Goal: Task Accomplishment & Management: Manage account settings

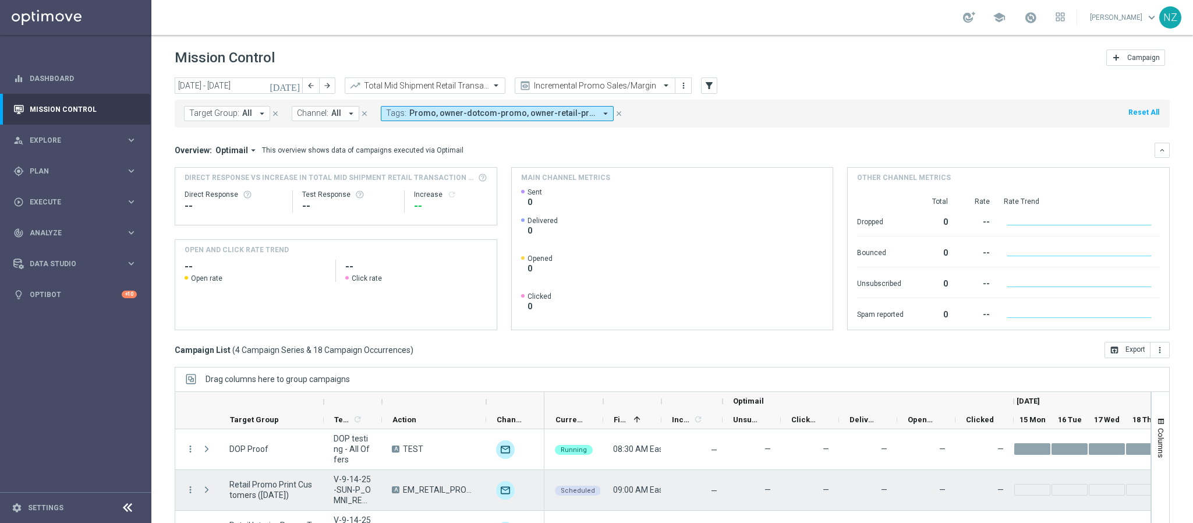
scroll to position [36, 0]
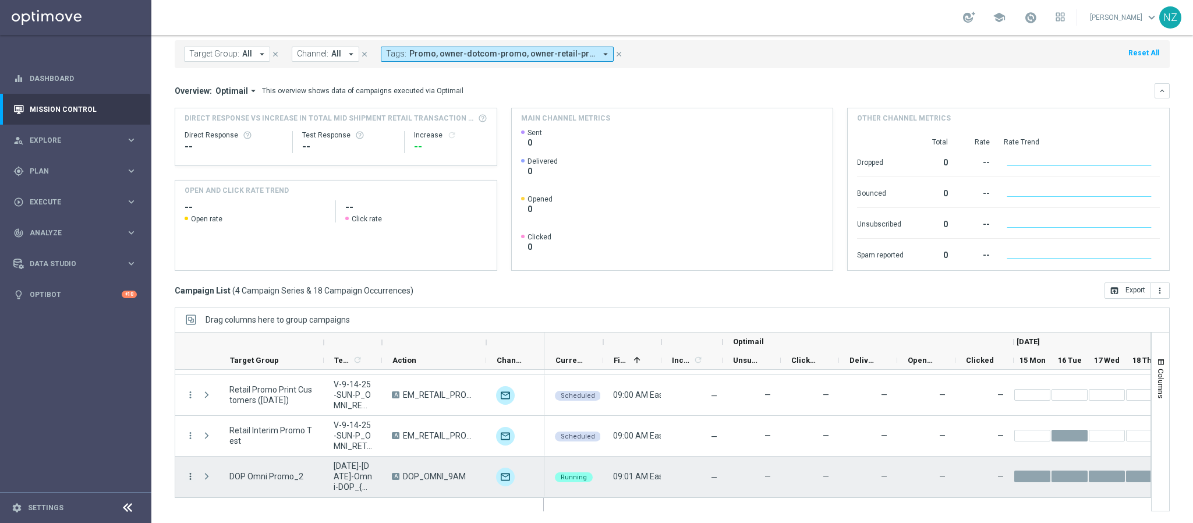
click at [194, 474] on icon "more_vert" at bounding box center [190, 476] width 10 height 10
click at [231, 342] on span "Campaign Details" at bounding box center [243, 338] width 59 height 8
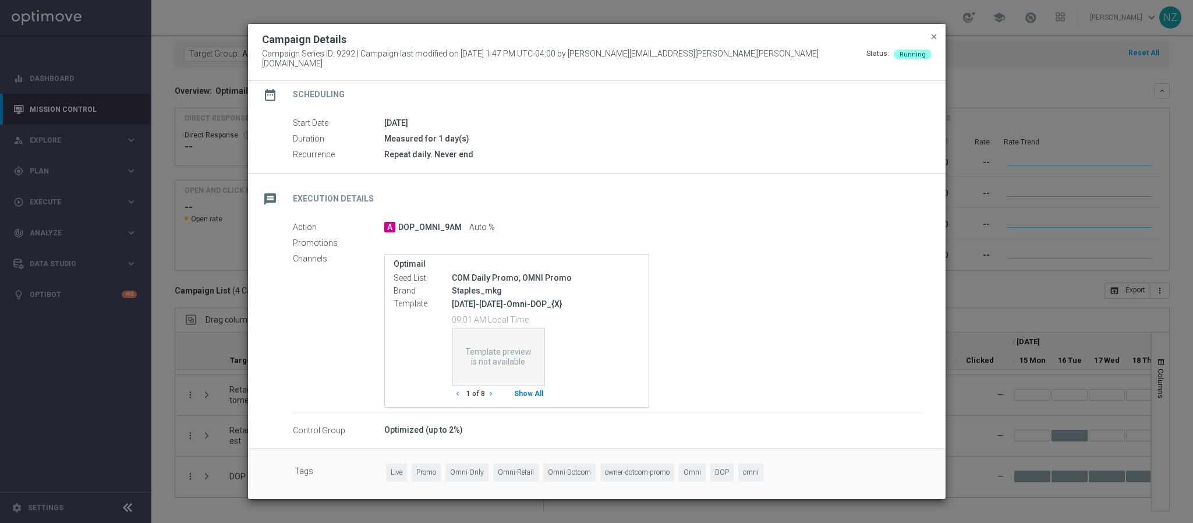
scroll to position [101, 0]
click at [531, 390] on button "Show All" at bounding box center [528, 394] width 33 height 16
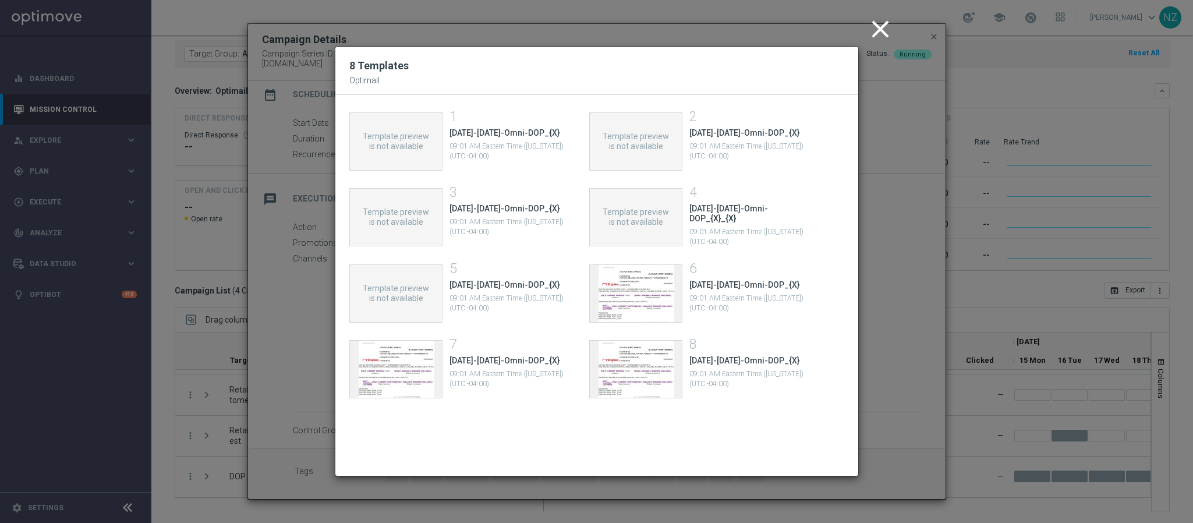
click at [866, 42] on icon "close" at bounding box center [880, 29] width 29 height 29
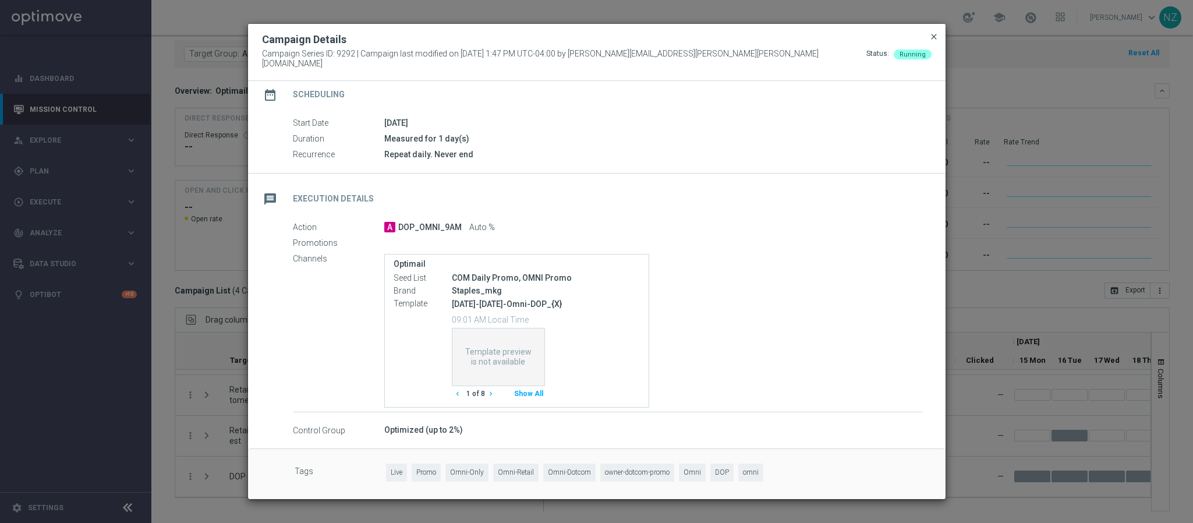
click at [935, 40] on span "close" at bounding box center [933, 36] width 9 height 9
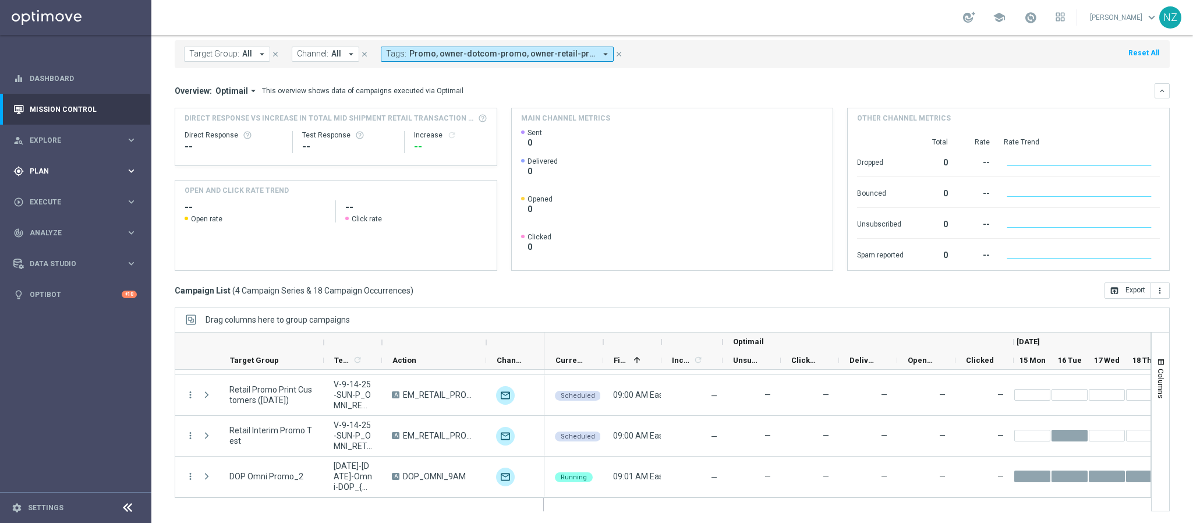
click at [56, 161] on div "gps_fixed Plan keyboard_arrow_right" at bounding box center [75, 170] width 150 height 31
click at [58, 227] on span "Templates" at bounding box center [72, 229] width 83 height 7
click at [60, 248] on link "Optimail" at bounding box center [78, 247] width 85 height 9
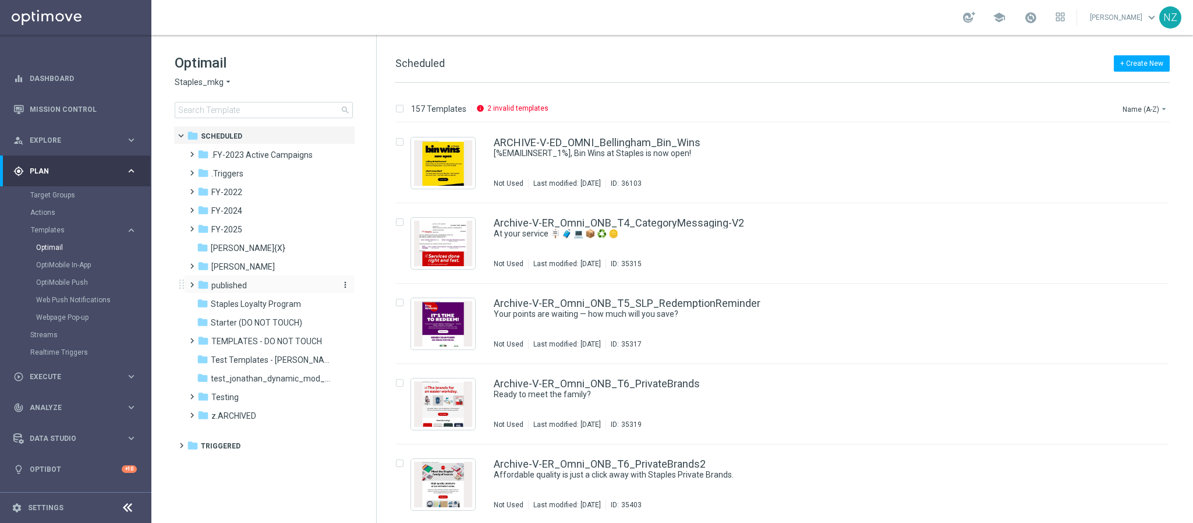
click at [222, 284] on span "published" at bounding box center [229, 285] width 36 height 10
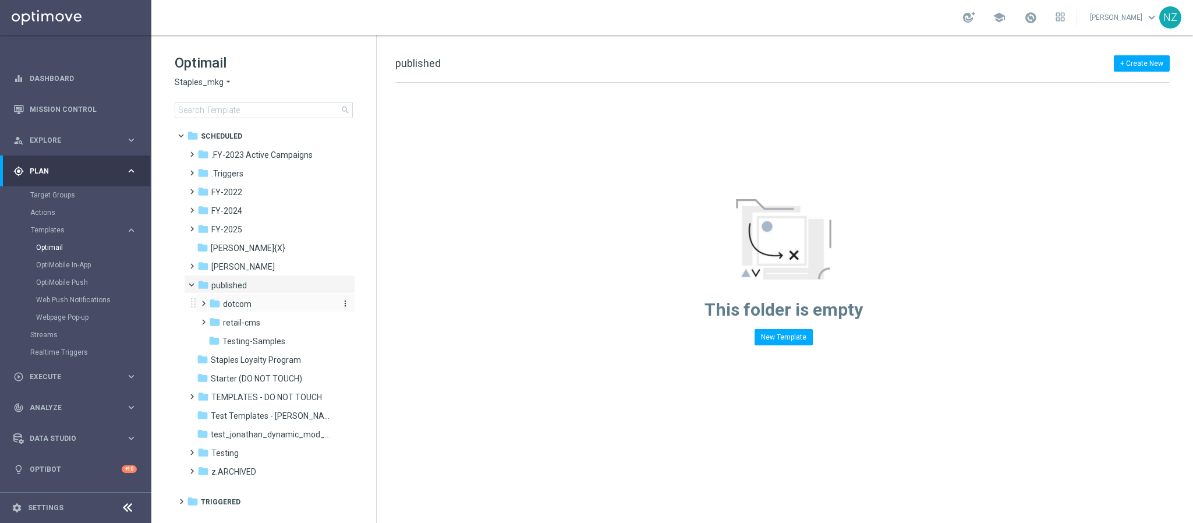
click at [234, 307] on span "dotcom" at bounding box center [237, 304] width 29 height 10
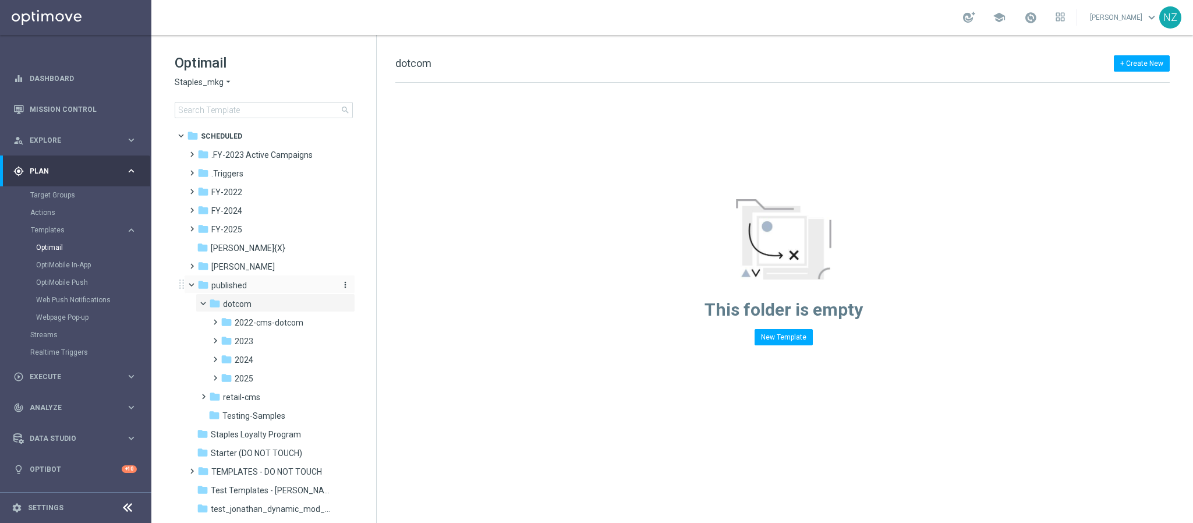
scroll to position [63, 0]
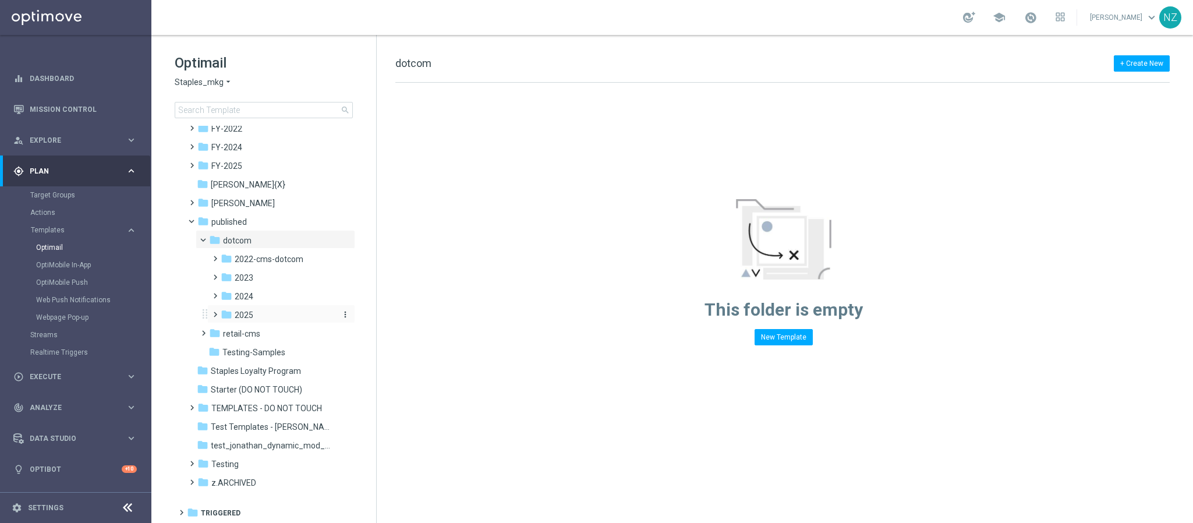
click at [264, 314] on div "folder 2025" at bounding box center [278, 315] width 114 height 13
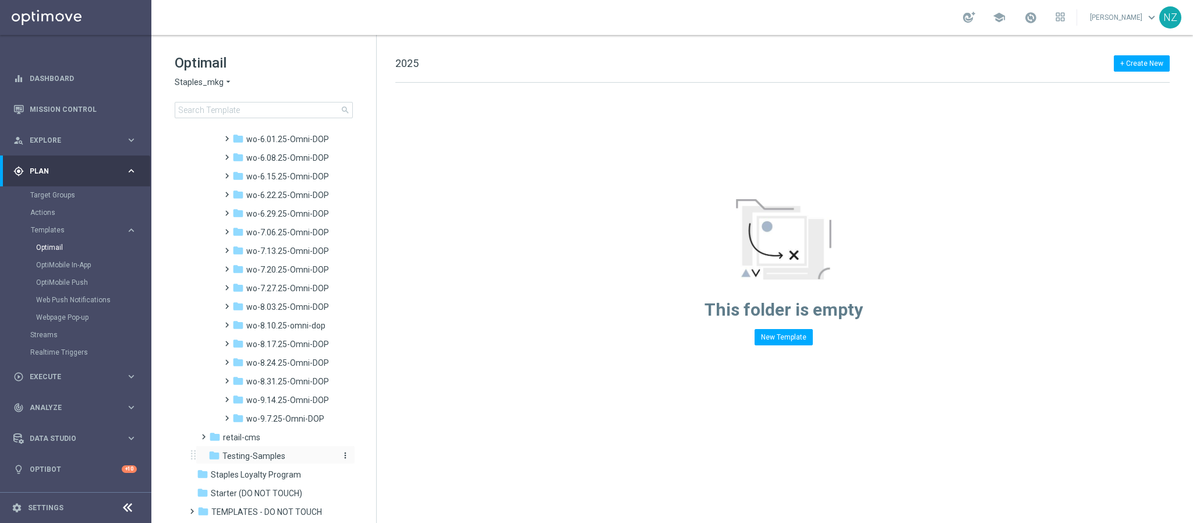
scroll to position [1125, 0]
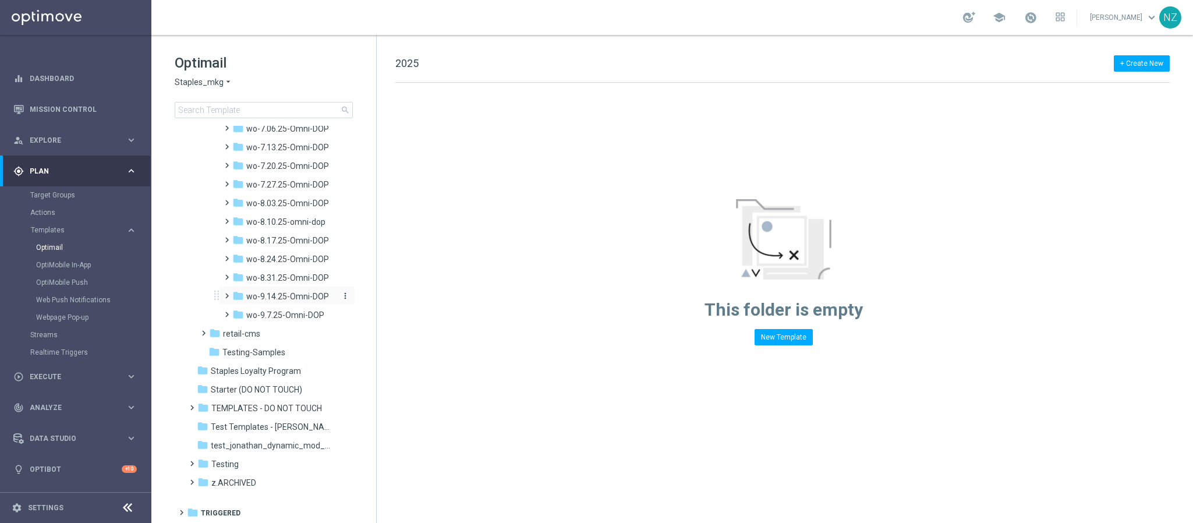
click at [278, 292] on span "wo-9.14.25-Omni-DOP" at bounding box center [287, 296] width 83 height 10
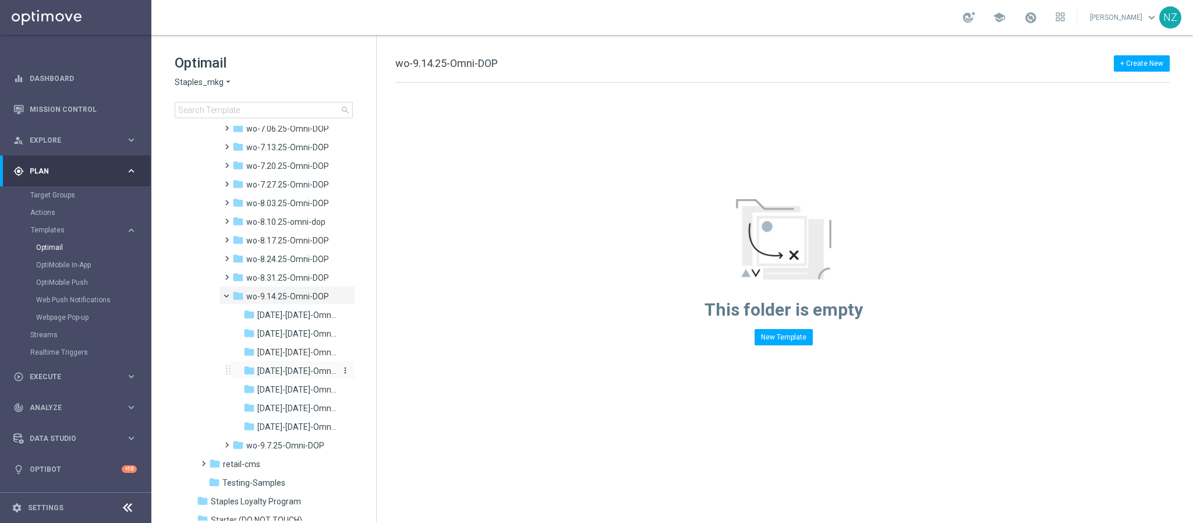
click at [276, 371] on span "[DATE]-[DATE]-Omni-DOP_{X}_{X}" at bounding box center [296, 371] width 79 height 10
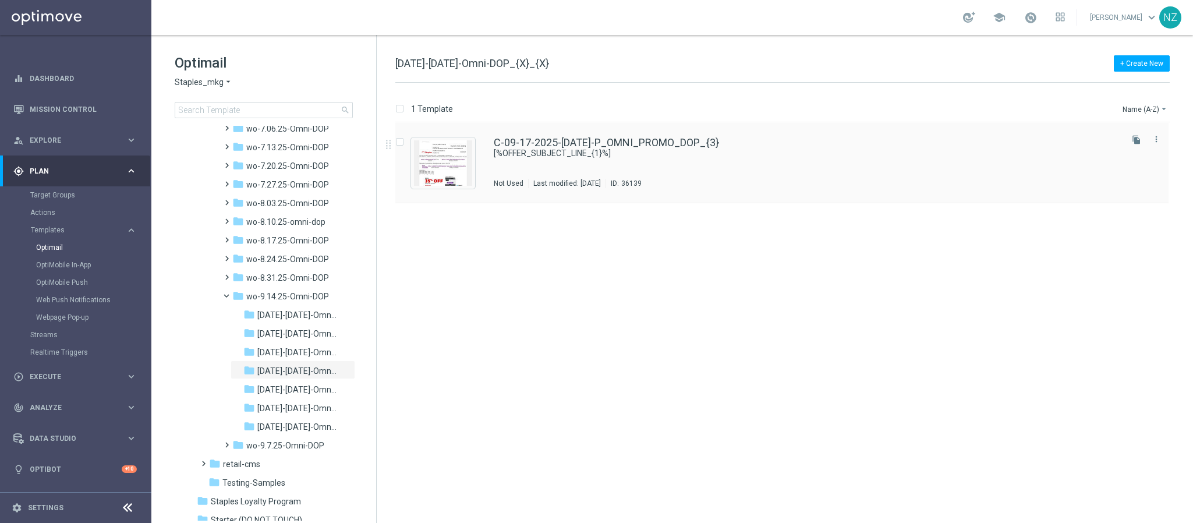
click at [773, 164] on div "C-09-17-2025-[DATE]-P_OMNI_PROMO_DOP_{3} [%OFFER_SUBJECT_LINE_{1}%] Not Used La…" at bounding box center [807, 162] width 626 height 51
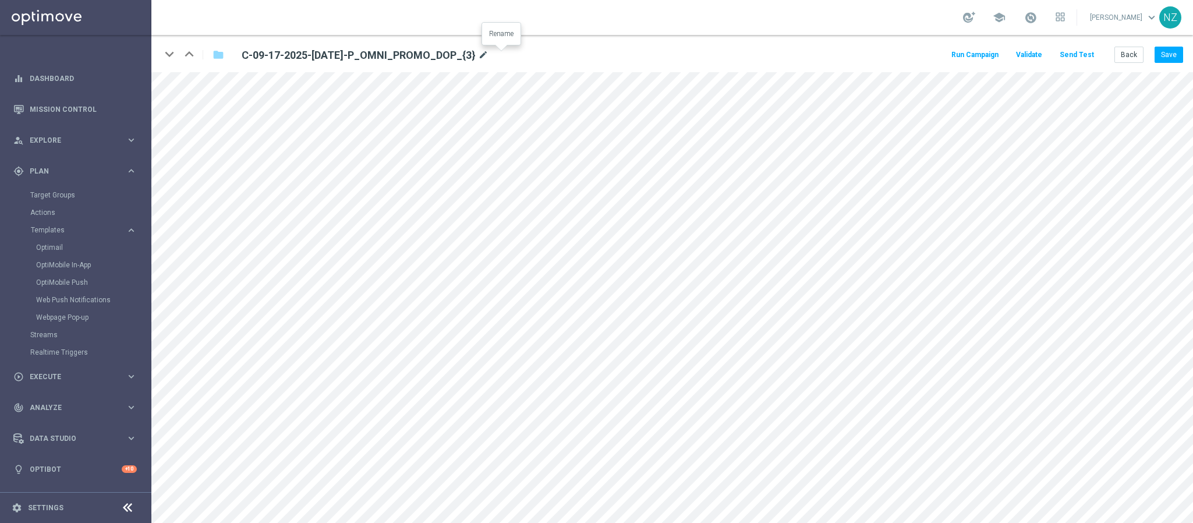
click at [489, 53] on icon "mode_edit" at bounding box center [483, 55] width 10 height 14
click at [451, 49] on input "C-09-17-2025-[DATE]-P_OMNI_PROMO_DOP_{3}" at bounding box center [377, 55] width 289 height 16
drag, startPoint x: 411, startPoint y: 54, endPoint x: 461, endPoint y: 53, distance: 50.1
click at [461, 53] on input "C-09-17-2025-[DATE]-P_OMNI_PROMO_DOP_{3}" at bounding box center [377, 55] width 289 height 16
click at [1169, 56] on button "Save" at bounding box center [1169, 55] width 29 height 16
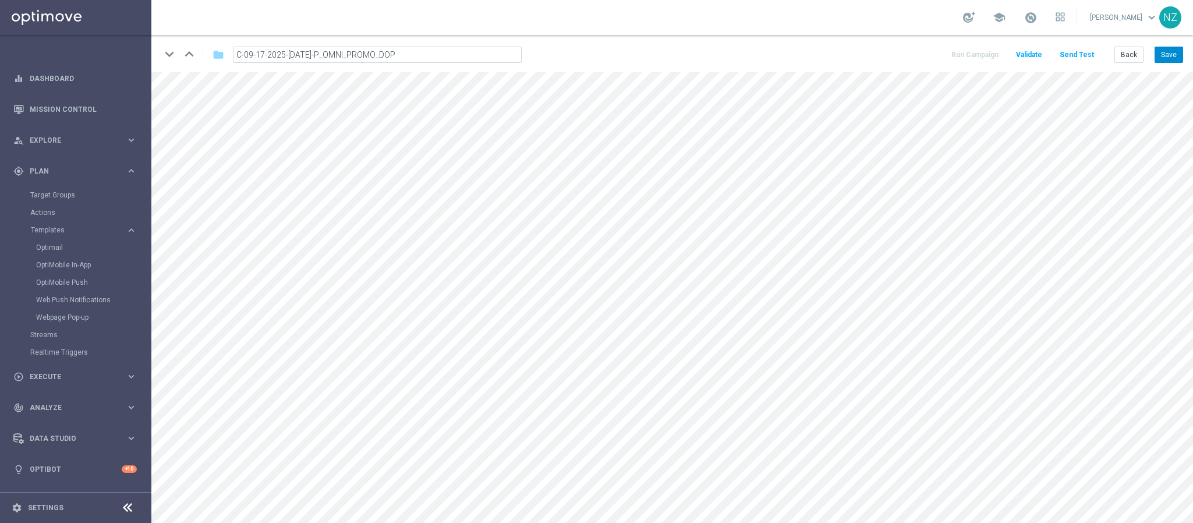
type input "C-09-17-2025-[DATE]-P_OMNI_PROMO_DOP_{3}"
click at [1121, 52] on button "Back" at bounding box center [1128, 55] width 29 height 16
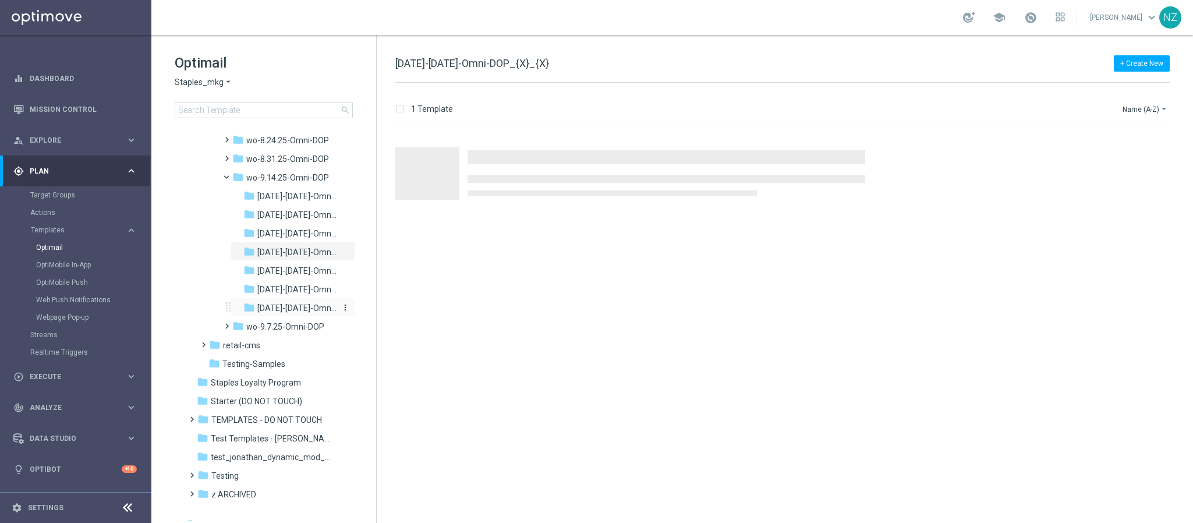
scroll to position [1256, 0]
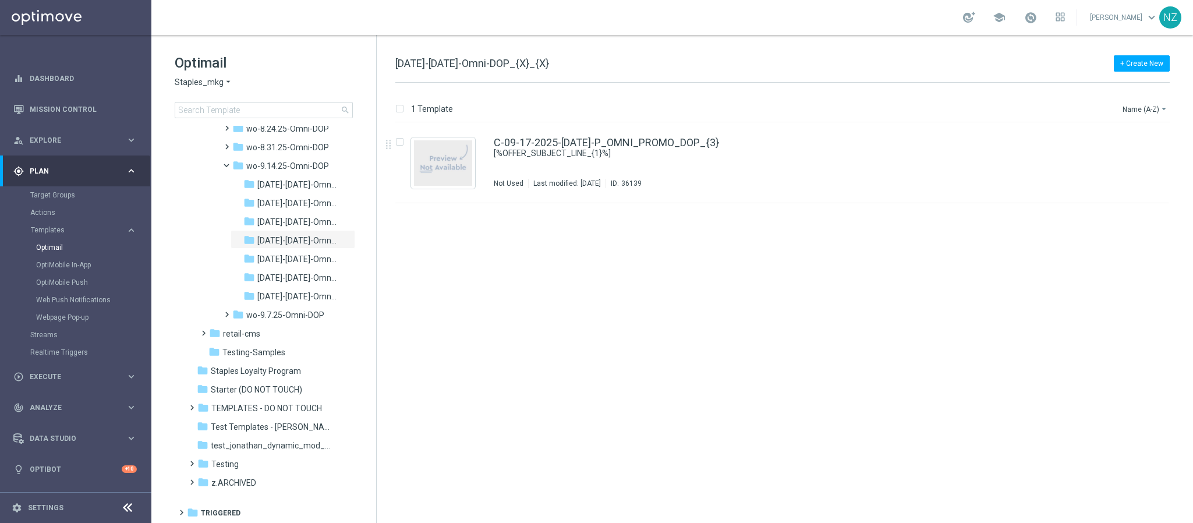
click at [522, 63] on span "[DATE]-[DATE]-Omni-DOP_{X}_{X}" at bounding box center [472, 63] width 154 height 12
click at [343, 236] on icon "more_vert" at bounding box center [345, 239] width 9 height 9
click at [392, 252] on span "Rename" at bounding box center [387, 256] width 27 height 9
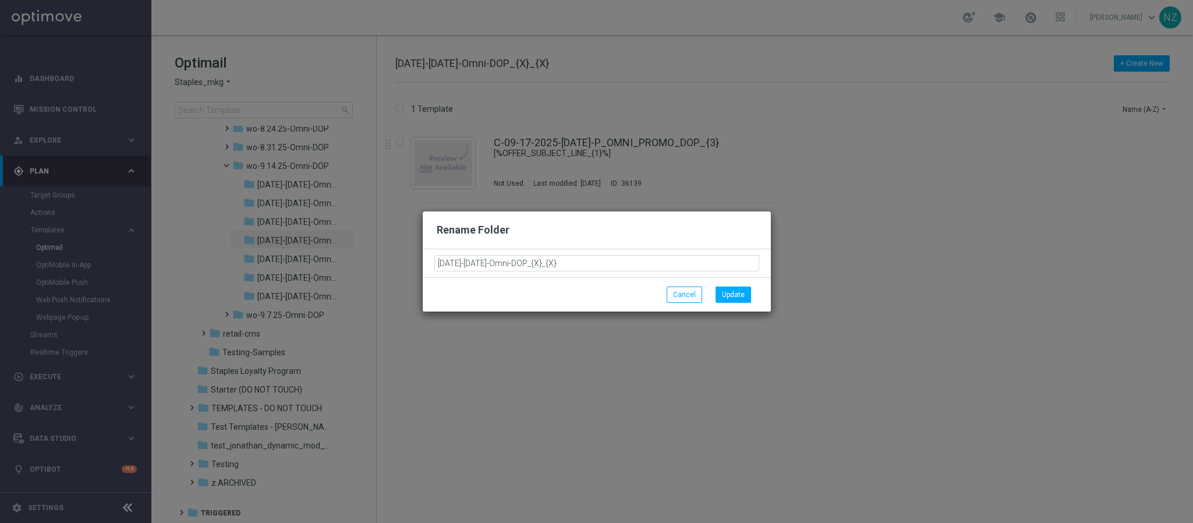
drag, startPoint x: 548, startPoint y: 264, endPoint x: 624, endPoint y: 266, distance: 75.1
click at [624, 266] on input "[DATE]-[DATE]-Omni-DOP_{X}_{X}" at bounding box center [596, 263] width 325 height 16
click at [567, 268] on input "[DATE]-[DATE]-Omni-DOP_{X}_{X}" at bounding box center [596, 263] width 325 height 16
drag, startPoint x: 560, startPoint y: 264, endPoint x: 549, endPoint y: 264, distance: 10.5
click at [549, 264] on input "[DATE]-[DATE]-Omni-DOP_{X}_{X}" at bounding box center [596, 263] width 325 height 16
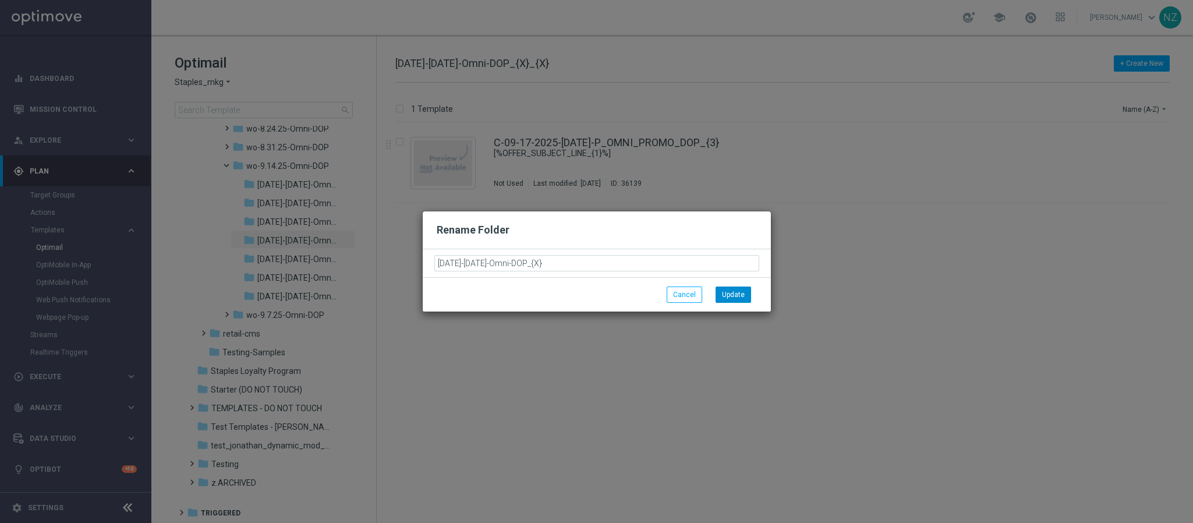
type input "[DATE]-[DATE]-Omni-DOP_{X}"
click at [738, 296] on button "Update" at bounding box center [734, 294] width 36 height 16
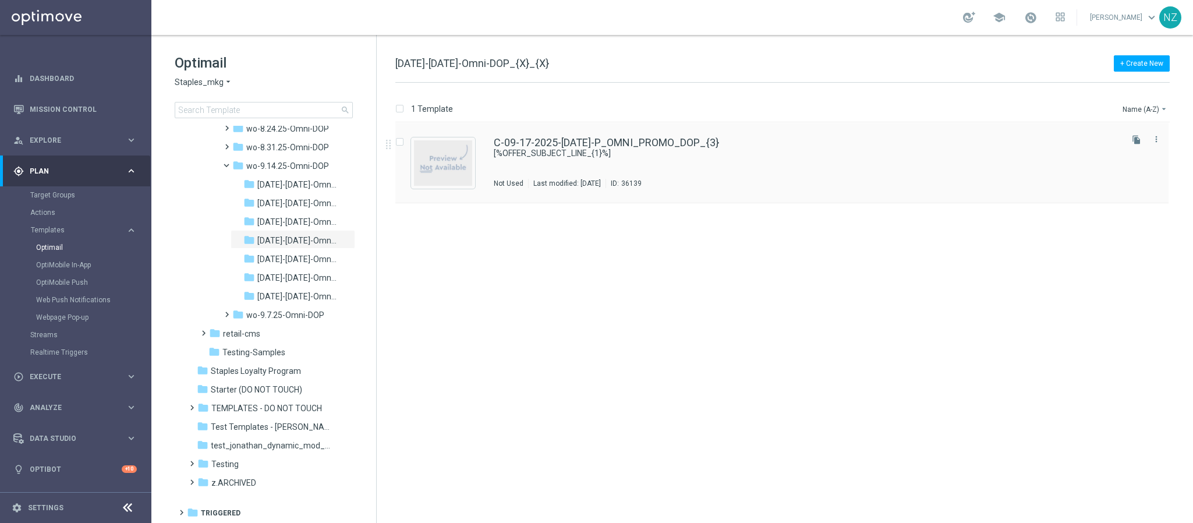
click at [771, 161] on div "C-09-17-2025-[DATE]-P_OMNI_PROMO_DOP_{3} [%OFFER_SUBJECT_LINE_{1}%] Not Used La…" at bounding box center [807, 162] width 626 height 51
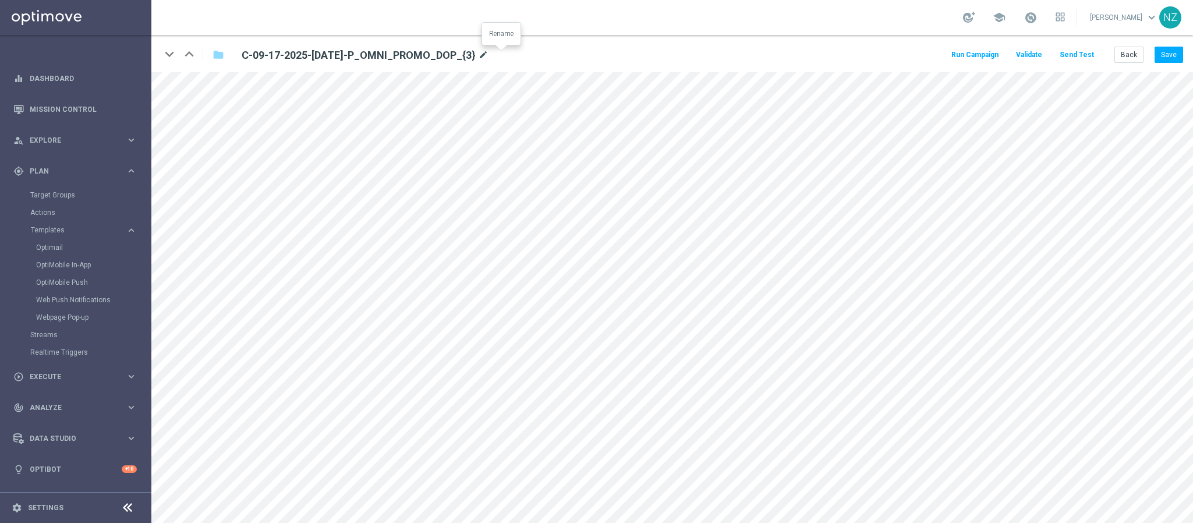
click at [489, 52] on icon "mode_edit" at bounding box center [483, 55] width 10 height 14
click at [489, 59] on input "C-09-17-2025-[DATE]-P_OMNI_PROMO_DOP_{3}" at bounding box center [377, 55] width 289 height 16
drag, startPoint x: 410, startPoint y: 54, endPoint x: 463, endPoint y: 54, distance: 52.4
click at [463, 54] on input "C-09-17-2025-[DATE]-P_OMNI_PROMO_DOP_{3}" at bounding box center [377, 55] width 289 height 16
click at [1174, 58] on button "Save" at bounding box center [1169, 55] width 29 height 16
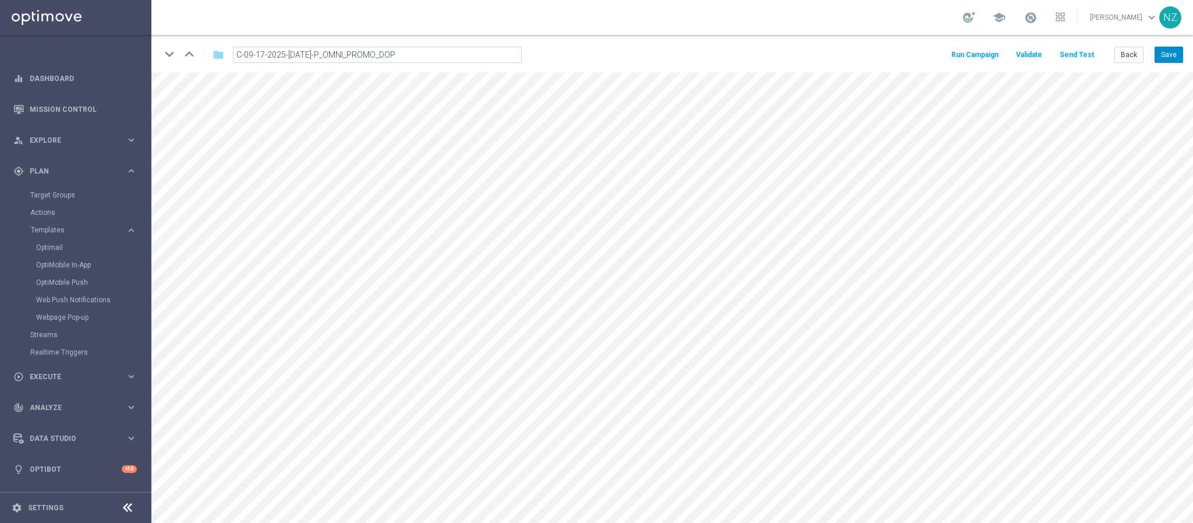
type input "C-09-17-2025-[DATE]-P_OMNI_PROMO_DOP_{3}"
click at [1128, 54] on button "Back" at bounding box center [1128, 55] width 29 height 16
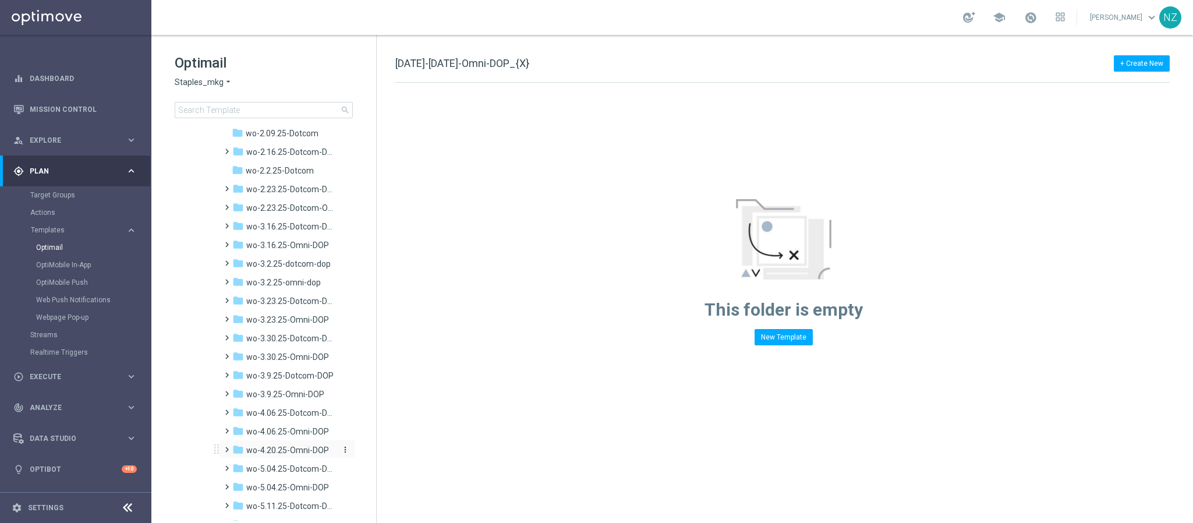
scroll to position [611, 0]
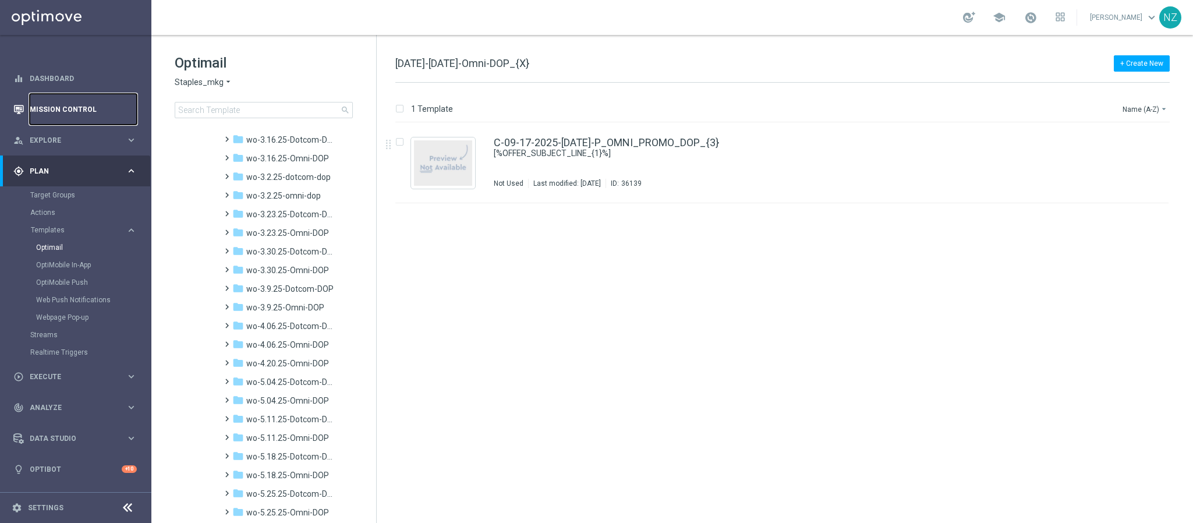
click at [59, 114] on link "Mission Control" at bounding box center [83, 109] width 107 height 31
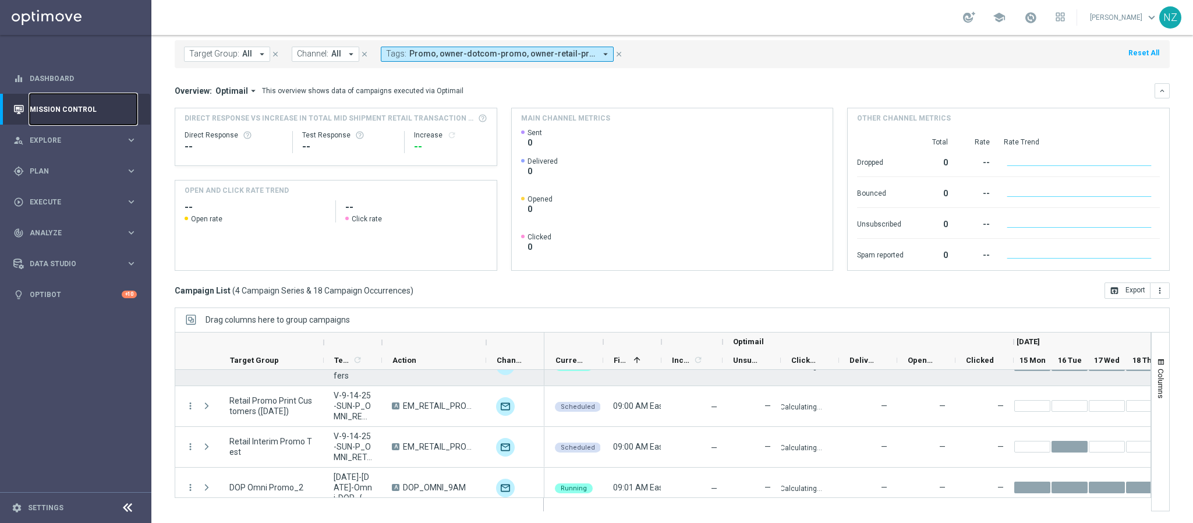
scroll to position [36, 0]
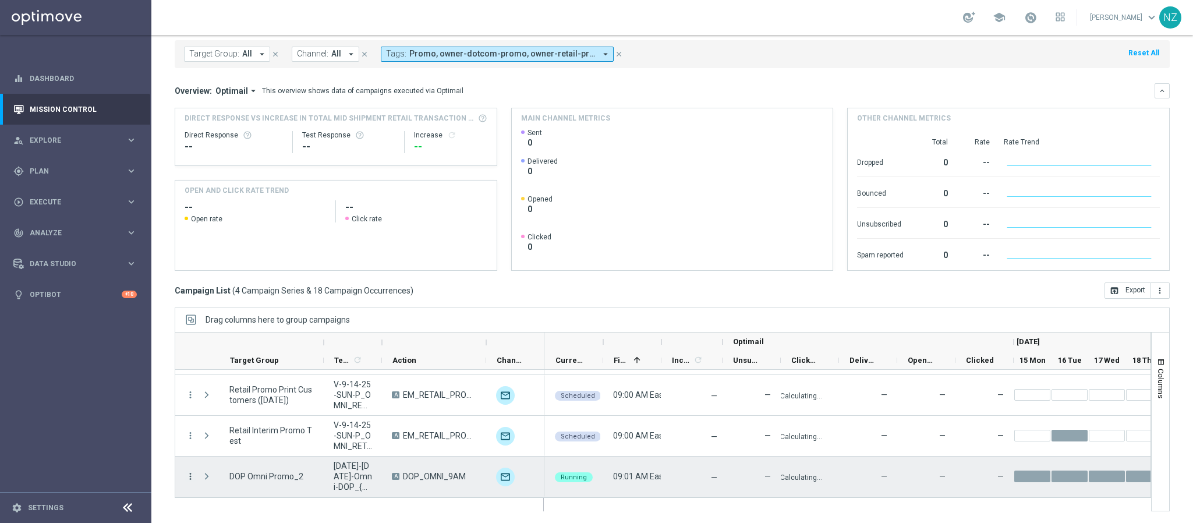
click at [190, 476] on icon "more_vert" at bounding box center [190, 476] width 10 height 10
click at [238, 341] on span "Campaign Details" at bounding box center [243, 338] width 59 height 8
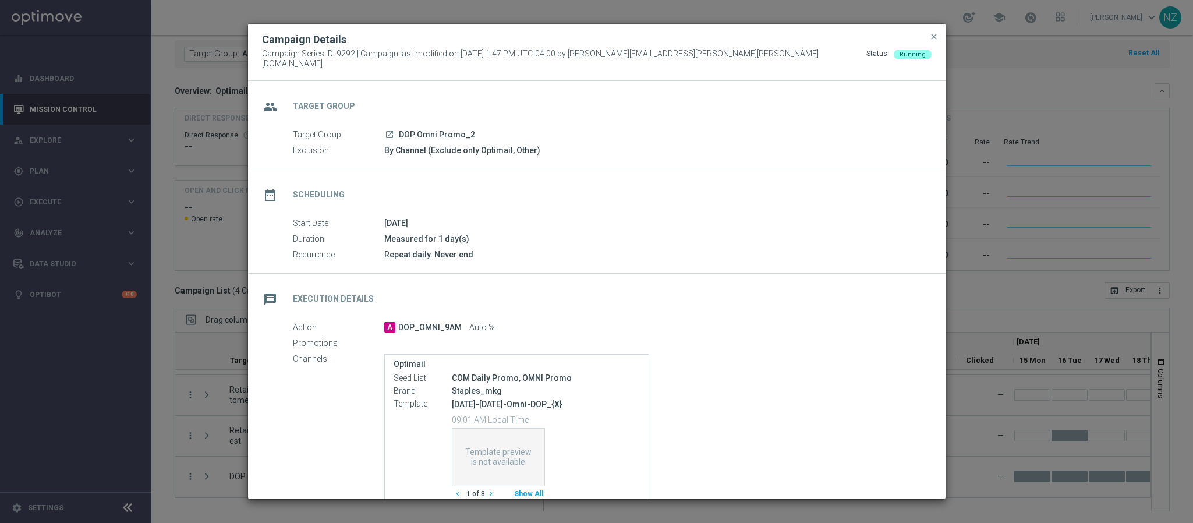
scroll to position [101, 0]
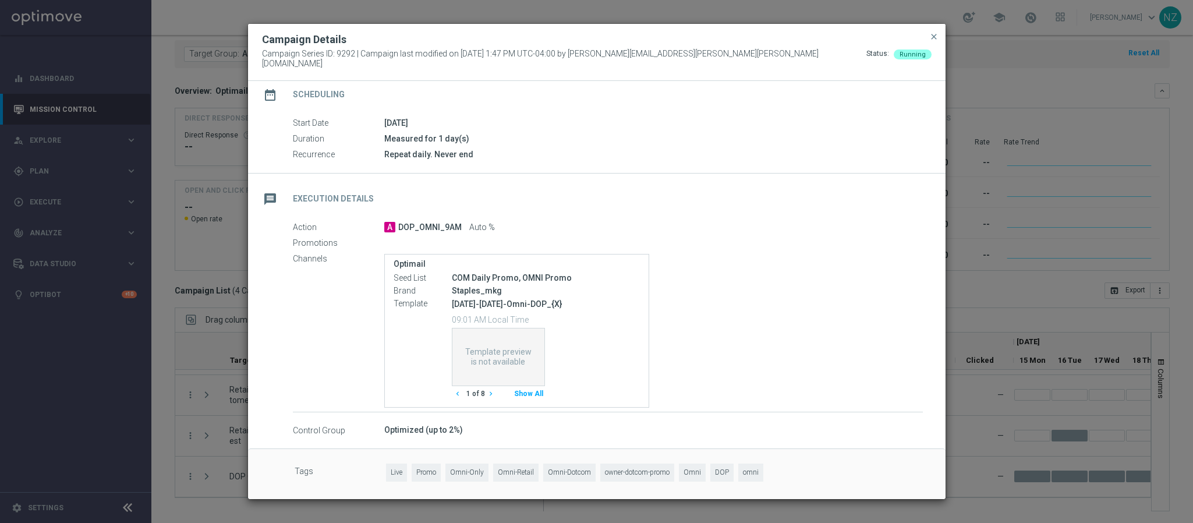
click at [532, 386] on button "Show All" at bounding box center [528, 394] width 33 height 16
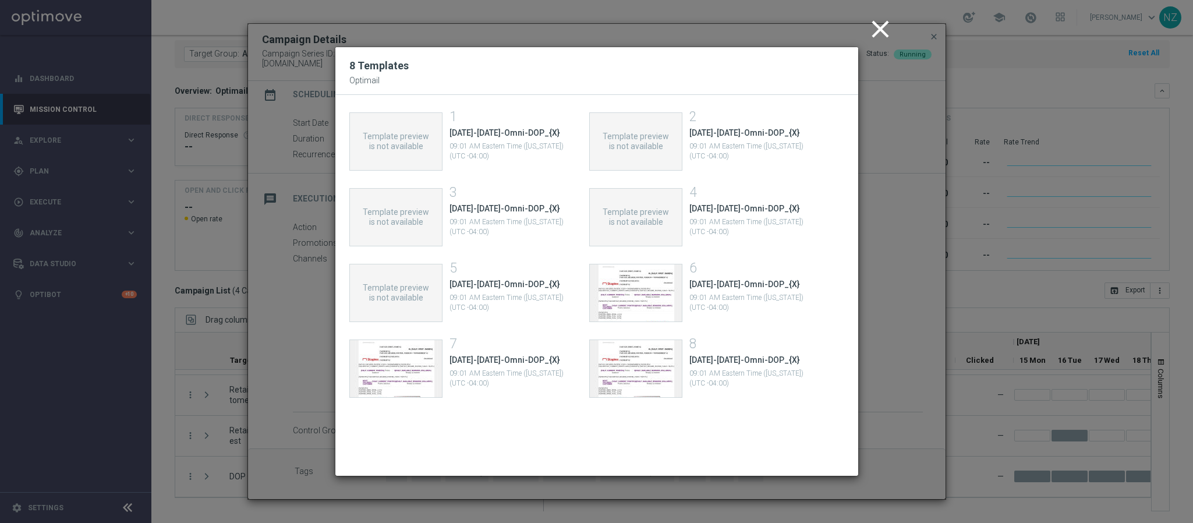
click at [622, 215] on span "Template preview is not available" at bounding box center [636, 217] width 70 height 20
click at [872, 16] on icon "close" at bounding box center [880, 29] width 29 height 29
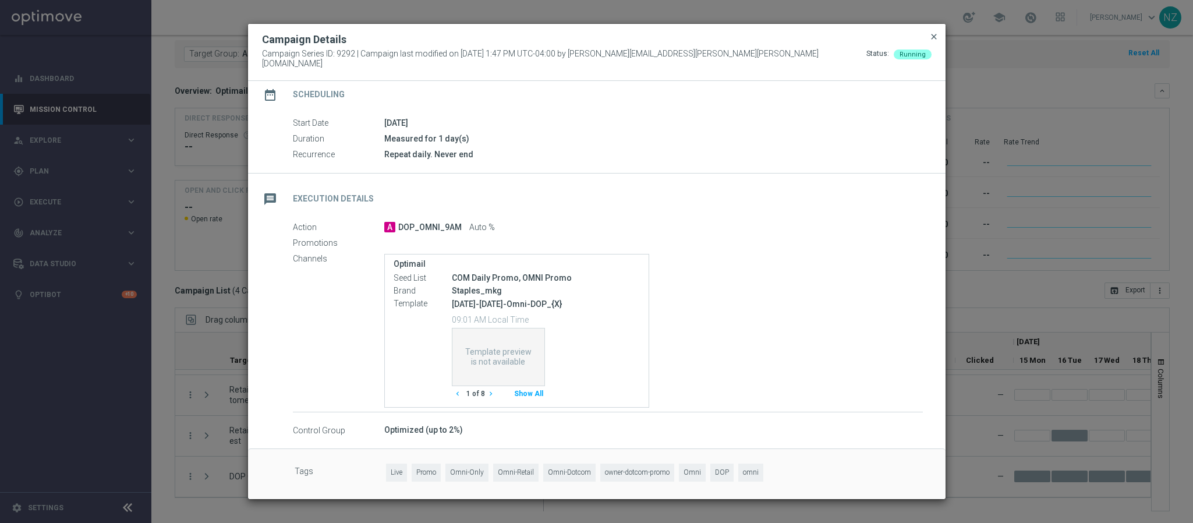
click at [929, 39] on span "close" at bounding box center [933, 36] width 9 height 9
